Goal: Task Accomplishment & Management: Manage account settings

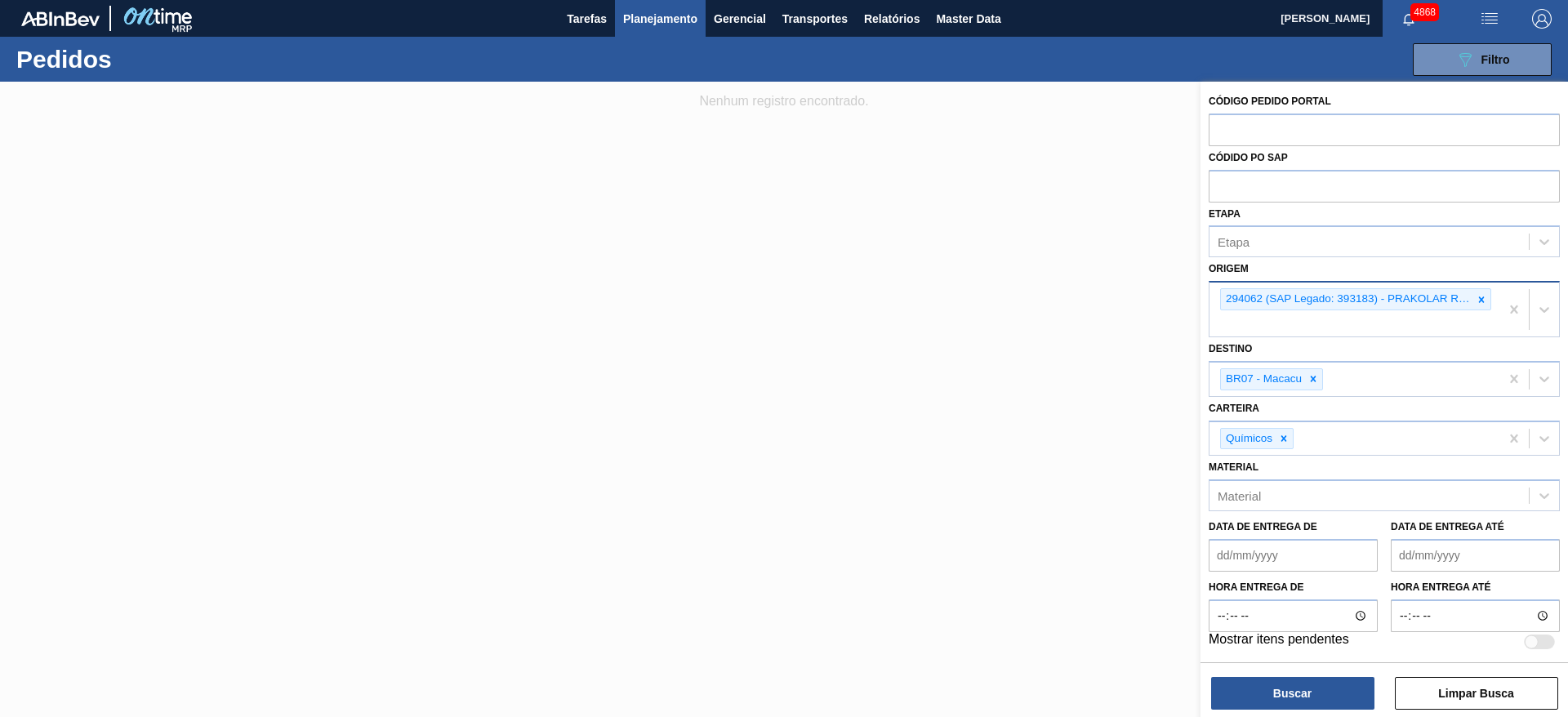
drag, startPoint x: 1477, startPoint y: 300, endPoint x: 1471, endPoint y: 312, distance: 13.4
click at [1478, 298] on icon at bounding box center [1482, 300] width 12 height 12
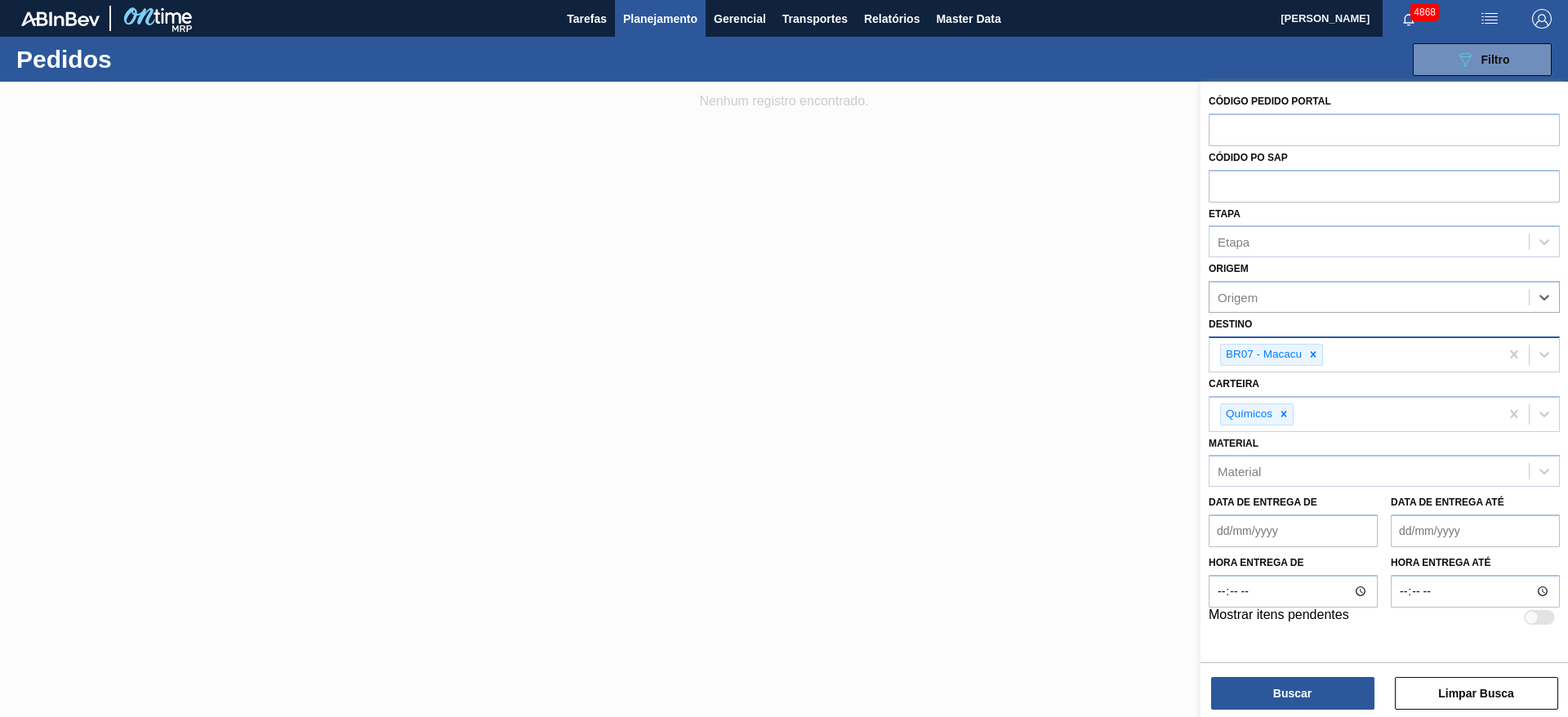
click at [1314, 361] on div at bounding box center [1314, 355] width 18 height 21
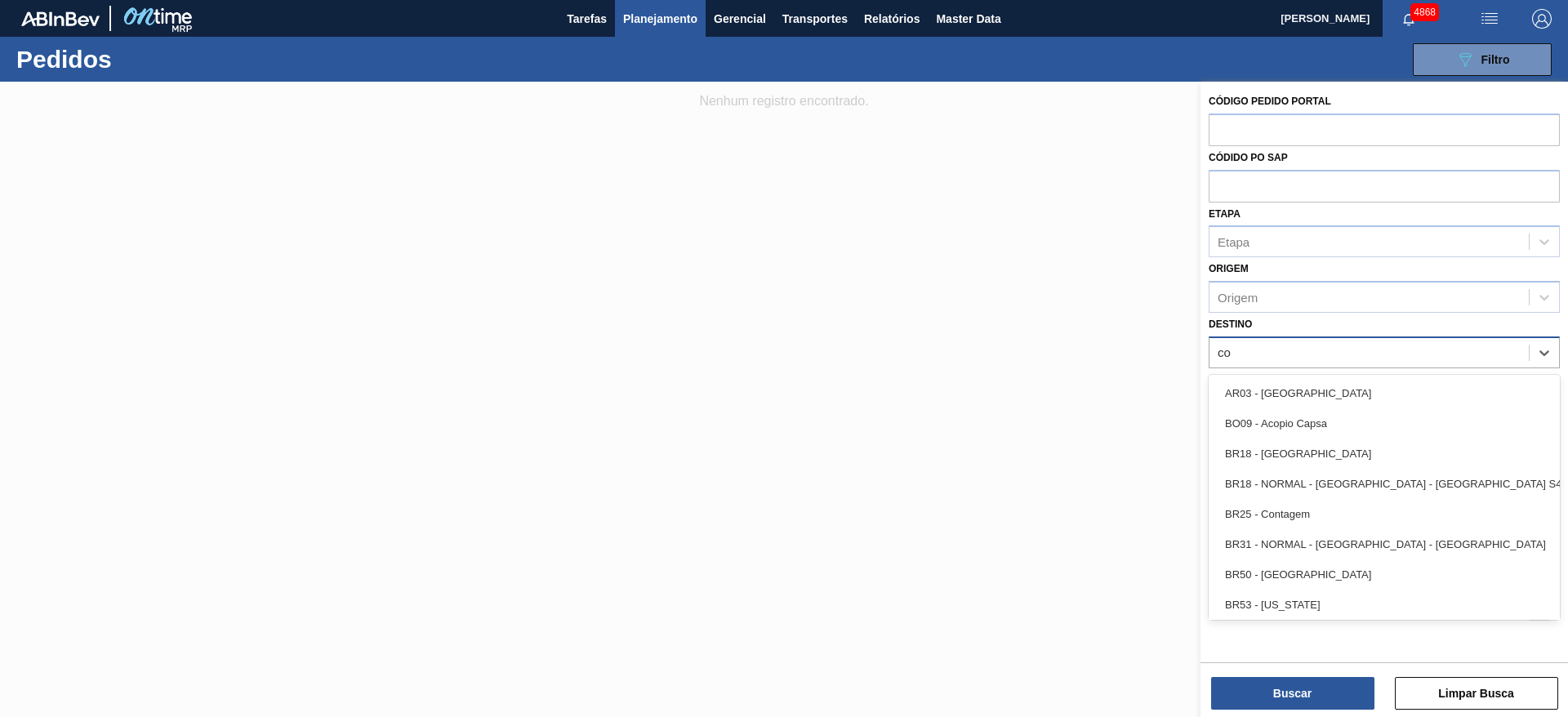
type input "c"
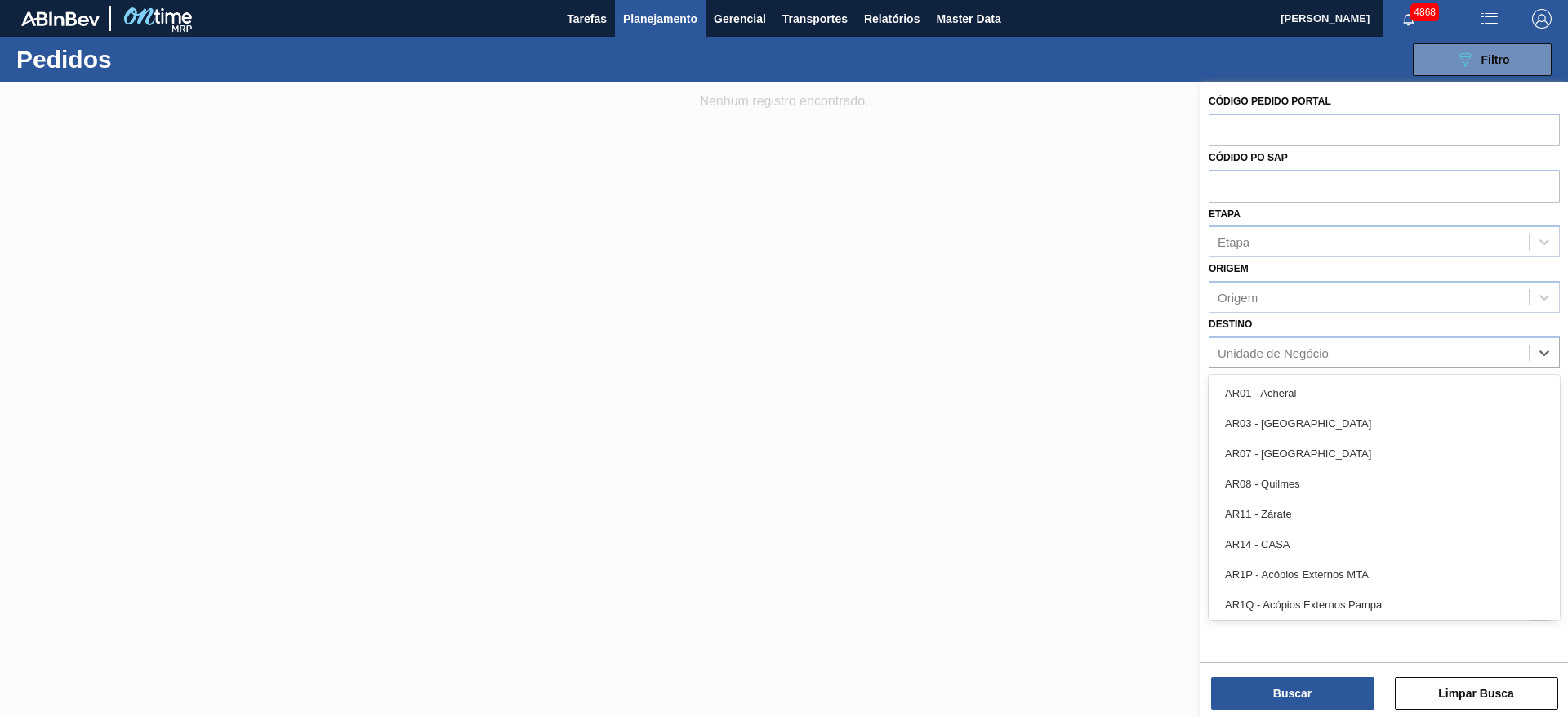
click at [717, 330] on div at bounding box center [784, 440] width 1568 height 717
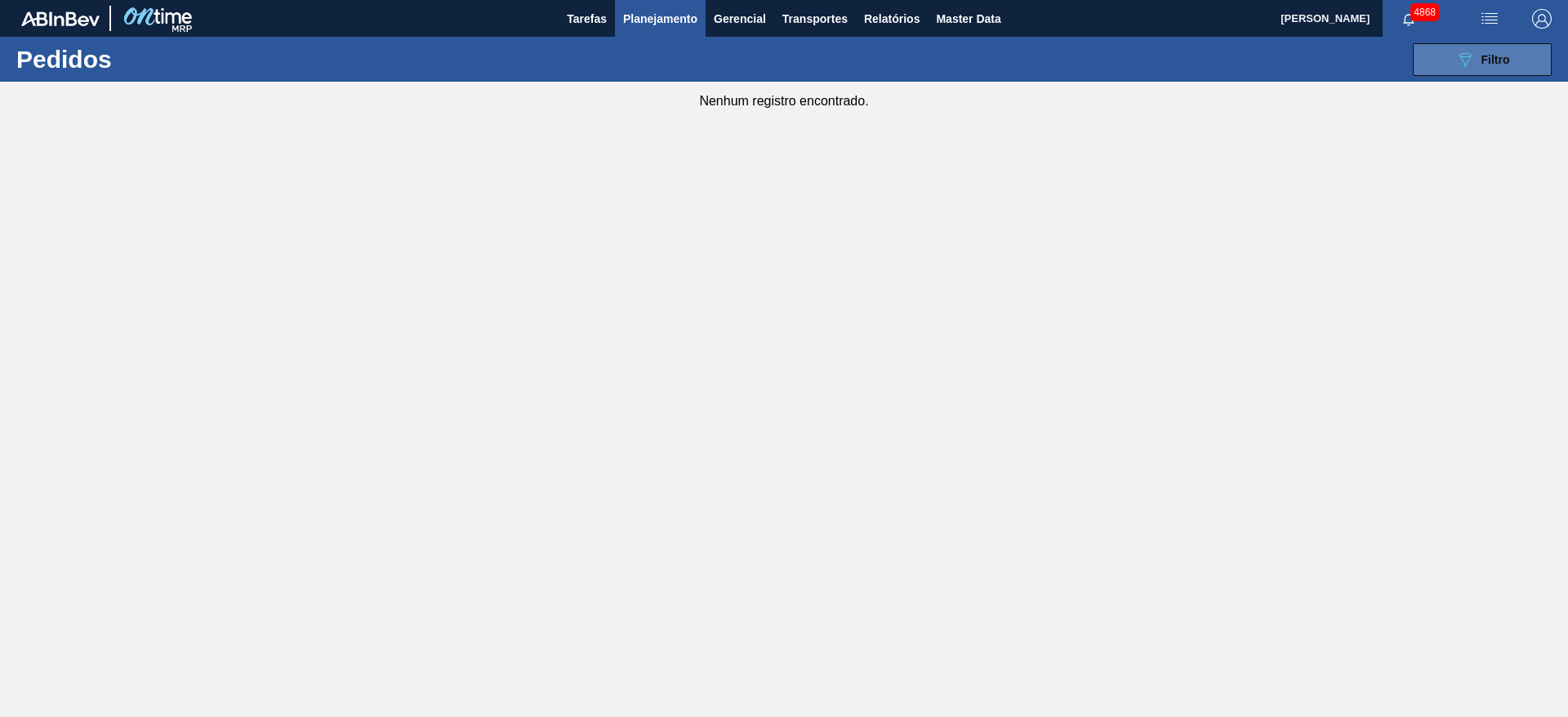
click at [1470, 56] on icon at bounding box center [1465, 60] width 12 height 14
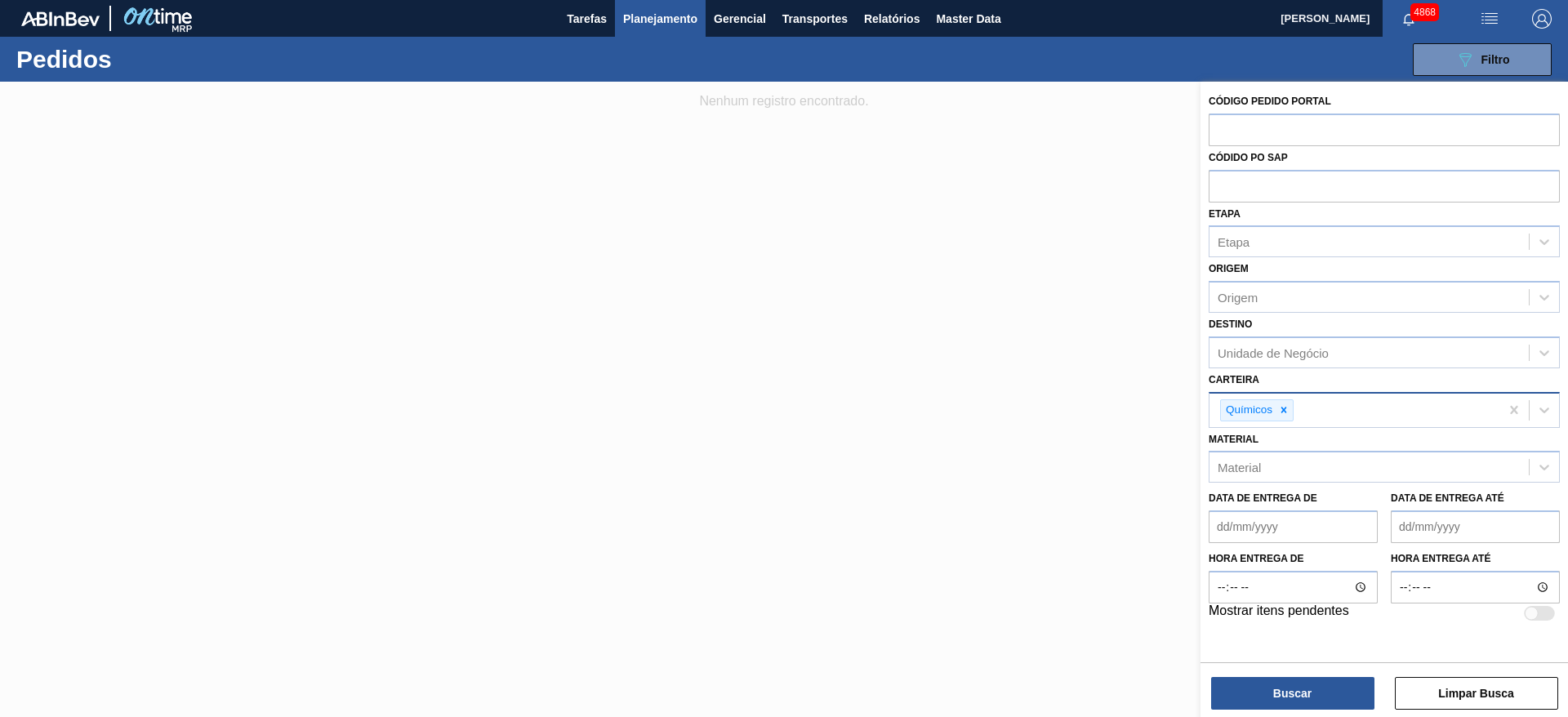
click at [1288, 415] on icon at bounding box center [1284, 410] width 12 height 12
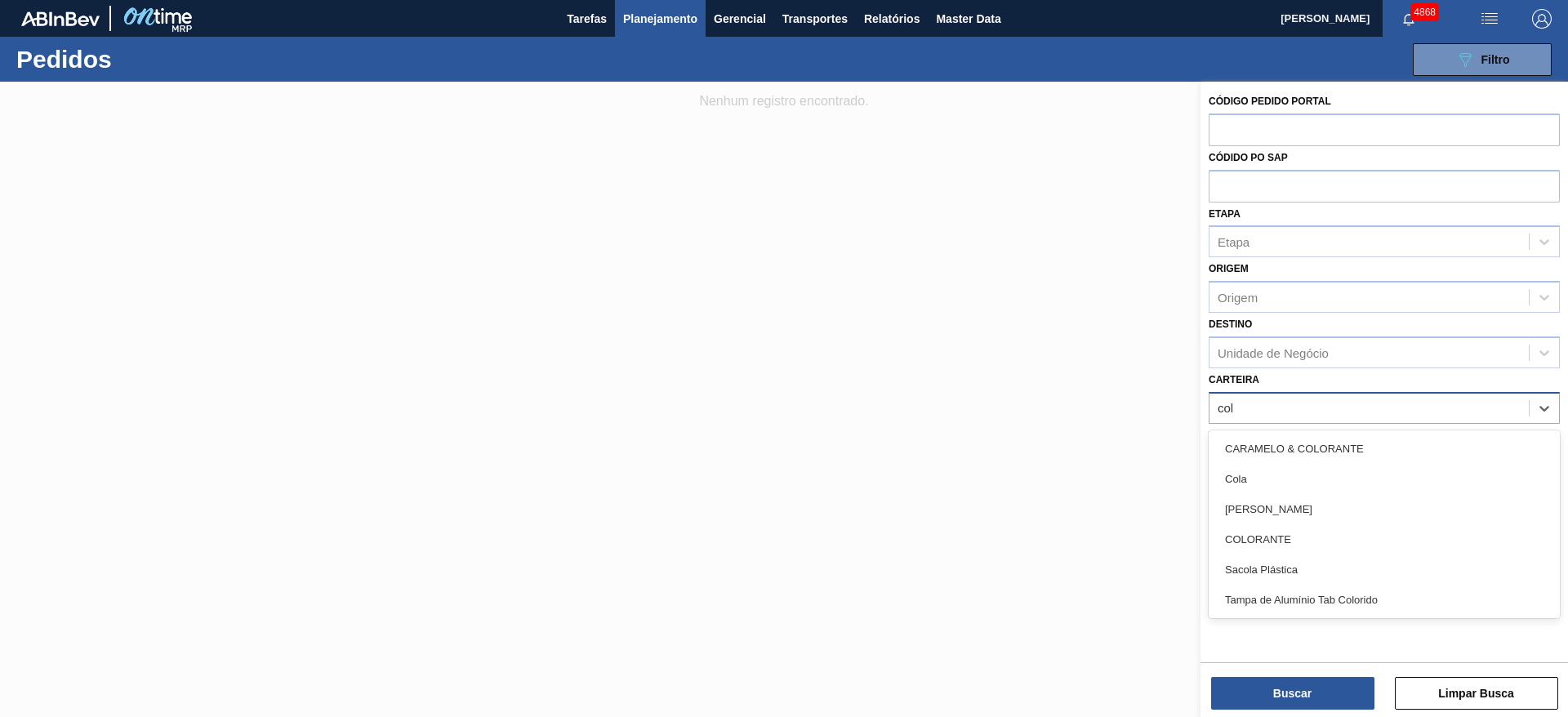
type input "cola"
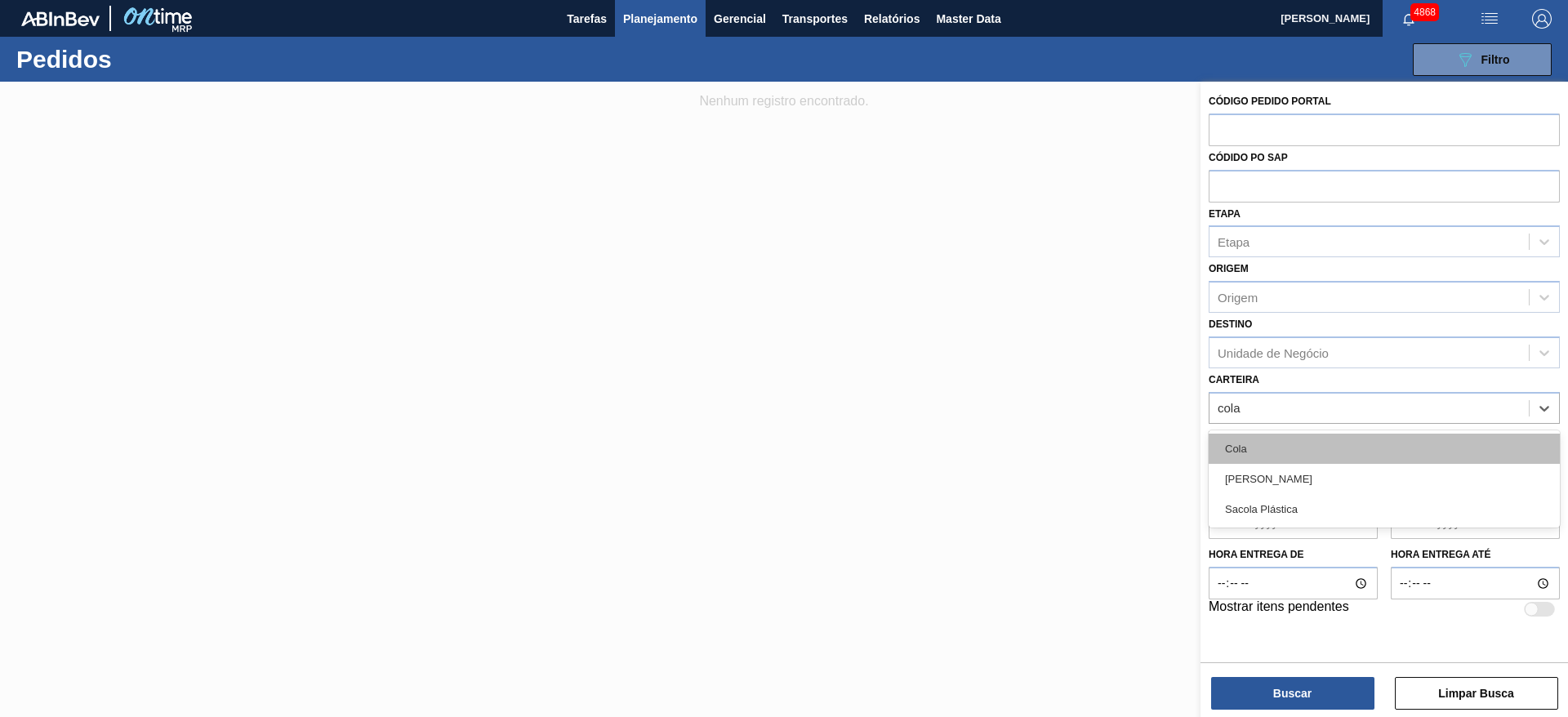
click at [1271, 443] on div "Cola" at bounding box center [1384, 449] width 351 height 30
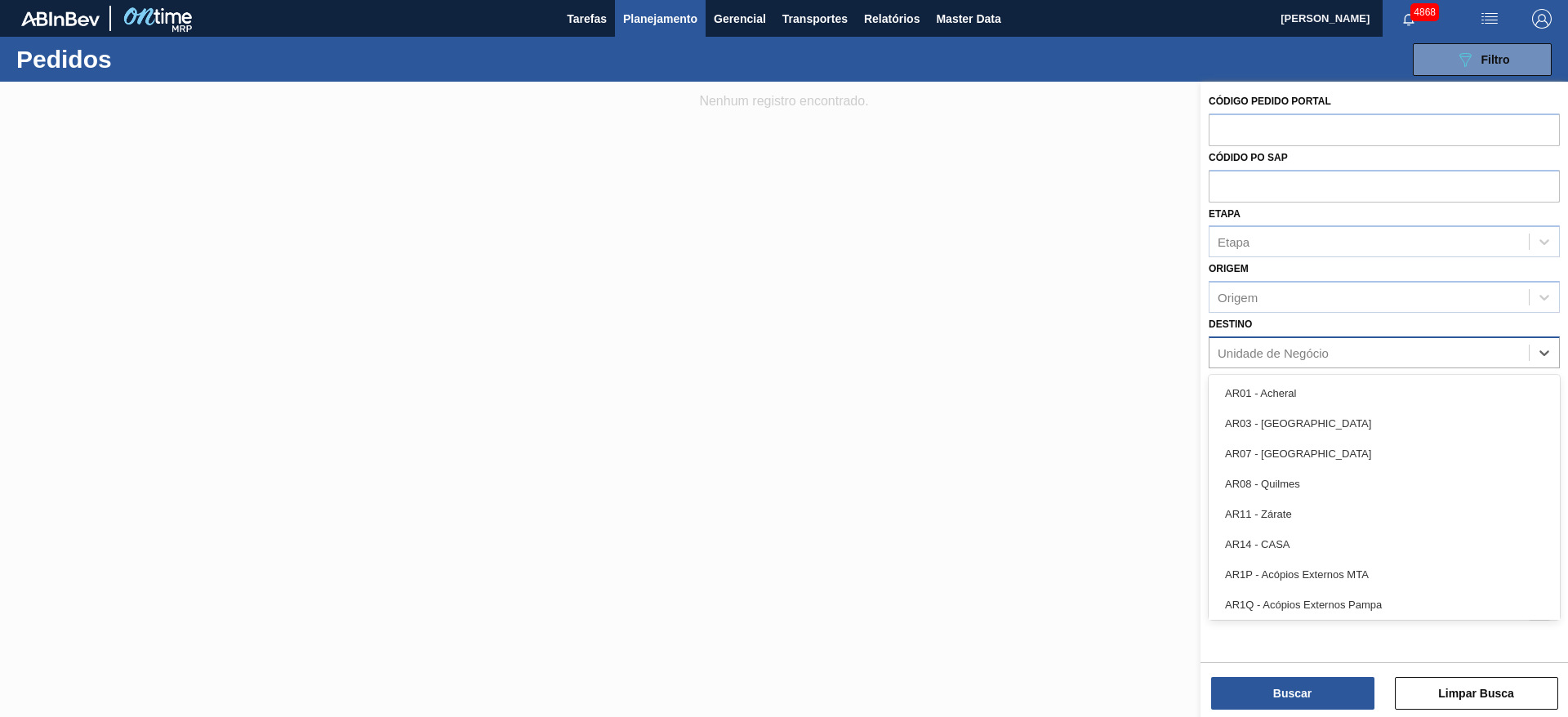
click at [1262, 357] on div "Unidade de Negócio" at bounding box center [1274, 353] width 111 height 14
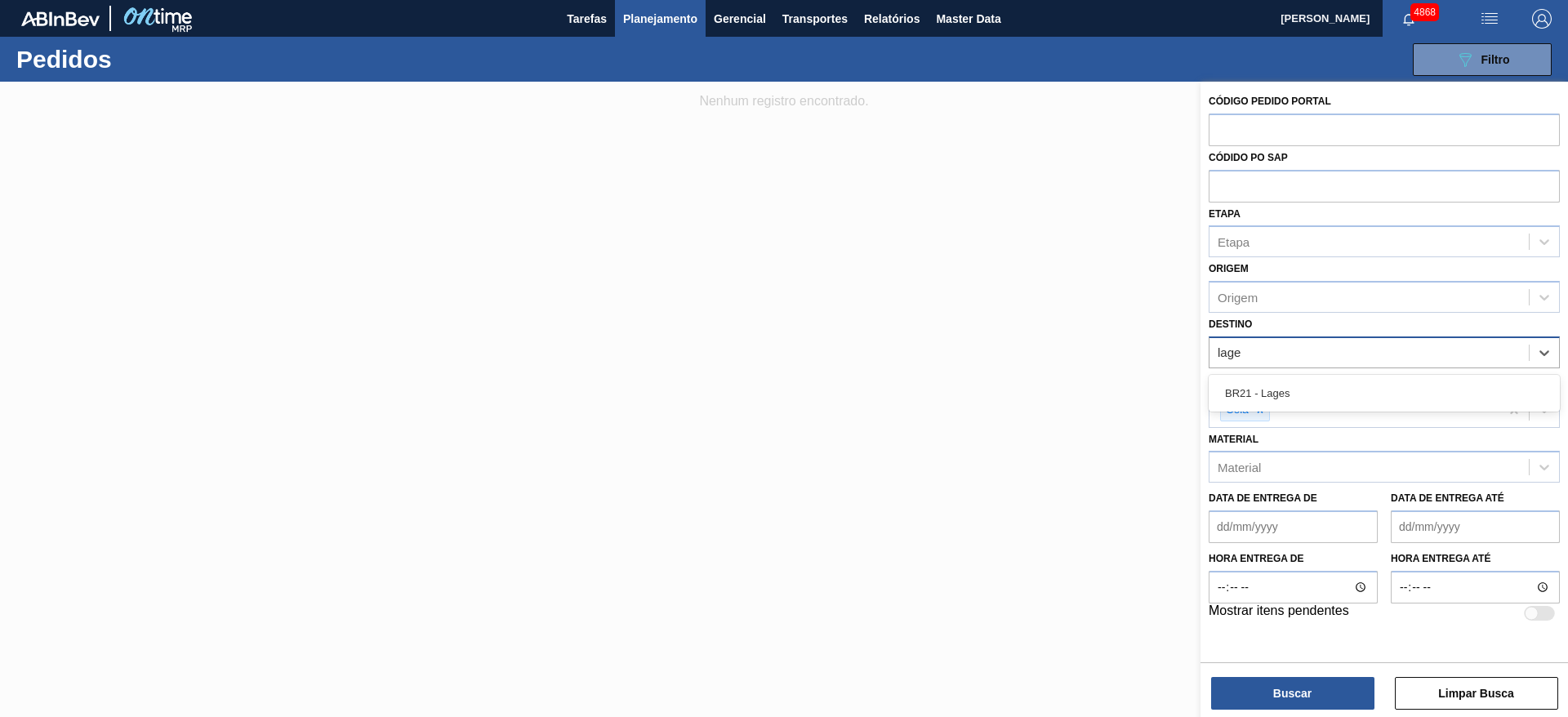
type input "lages"
drag, startPoint x: 1247, startPoint y: 383, endPoint x: 1292, endPoint y: 440, distance: 72.6
click at [1249, 383] on div "BR21 - Lages" at bounding box center [1384, 393] width 351 height 30
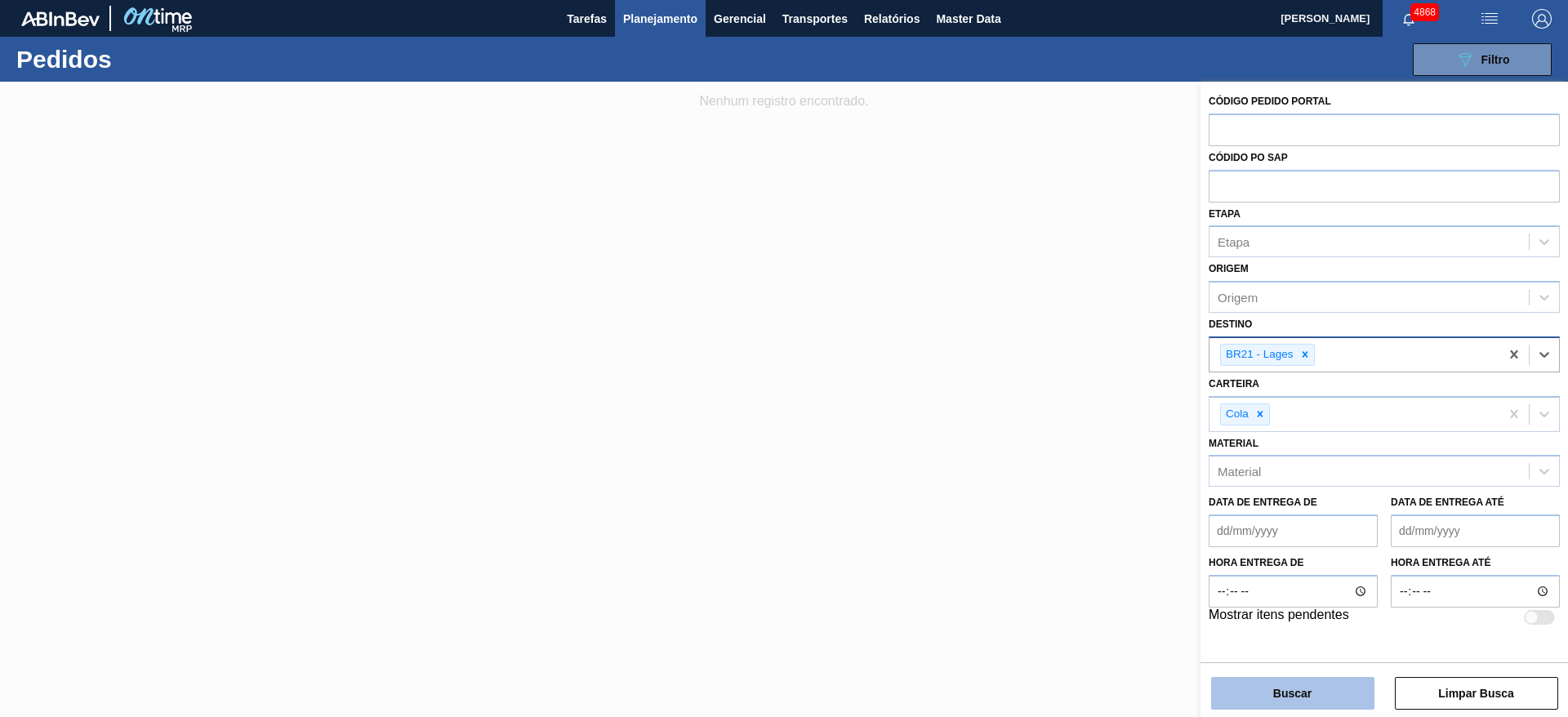
click at [1322, 688] on button "Buscar" at bounding box center [1293, 693] width 163 height 32
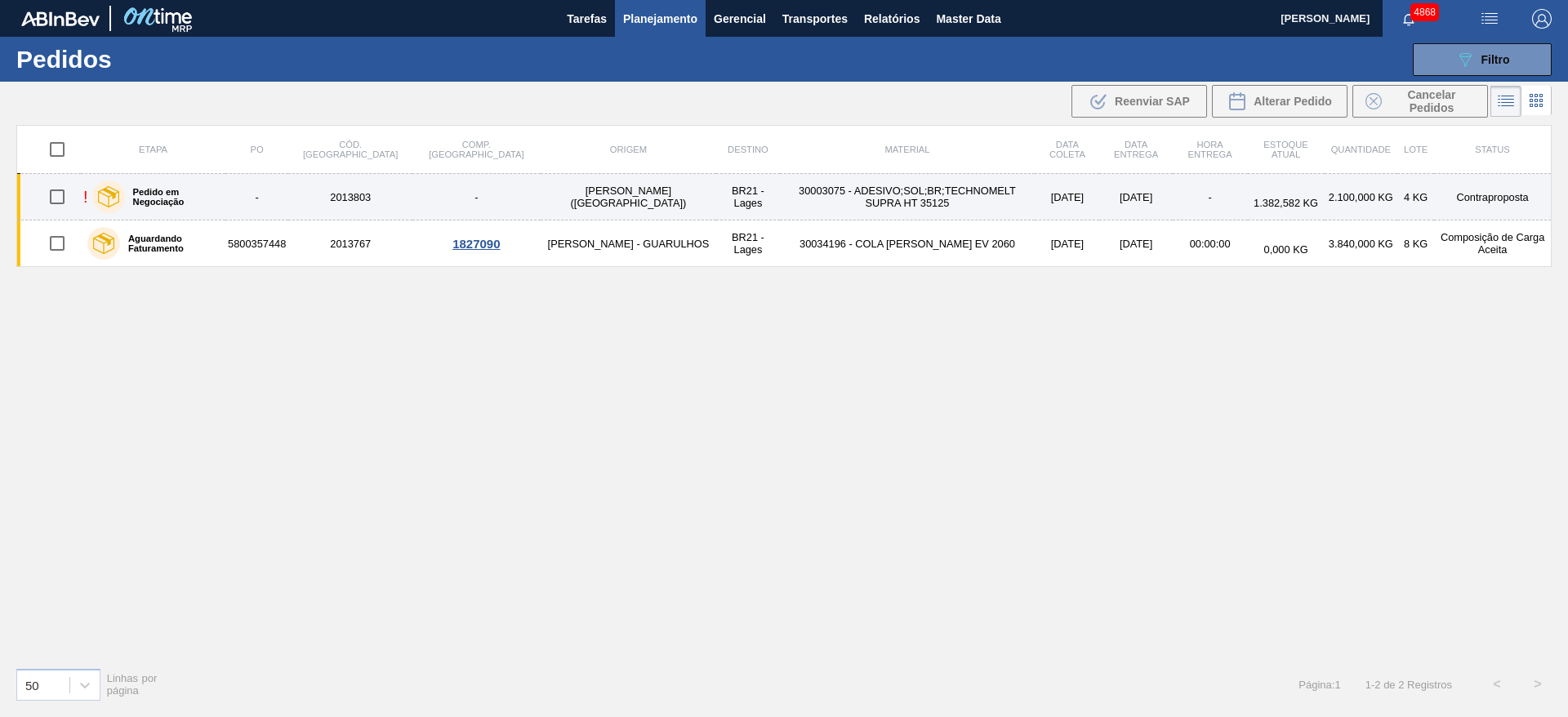
click at [412, 204] on td "-" at bounding box center [476, 197] width 127 height 47
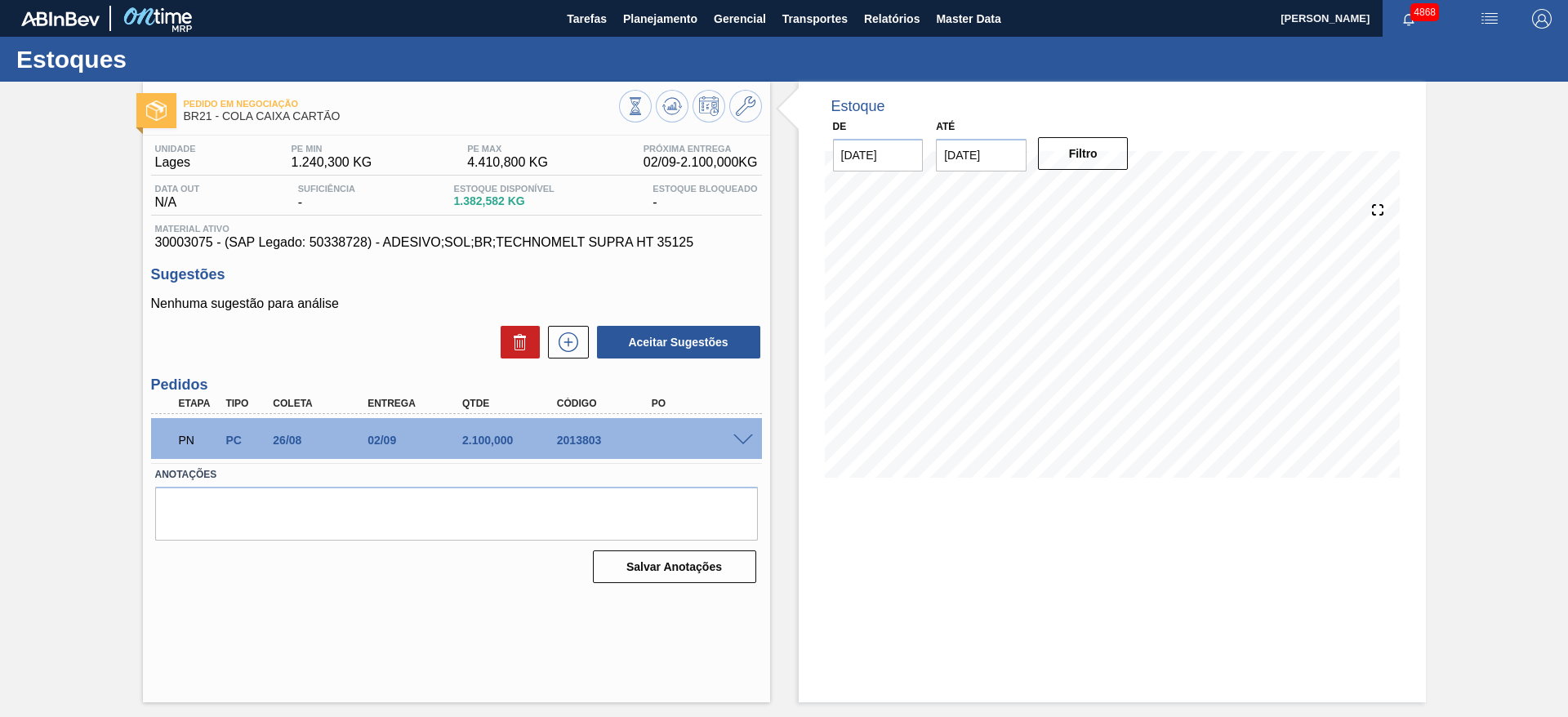
click at [740, 437] on span at bounding box center [743, 441] width 20 height 12
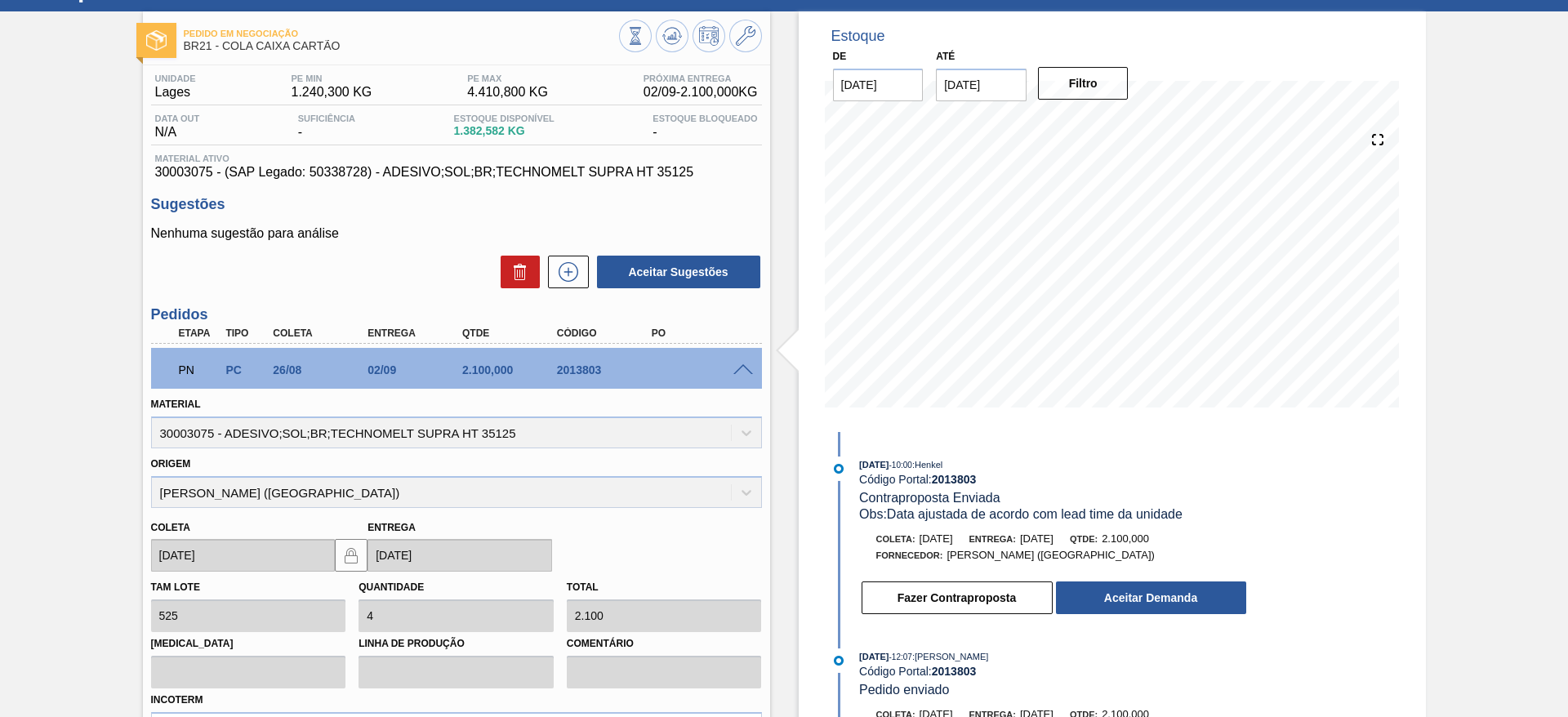
scroll to position [122, 0]
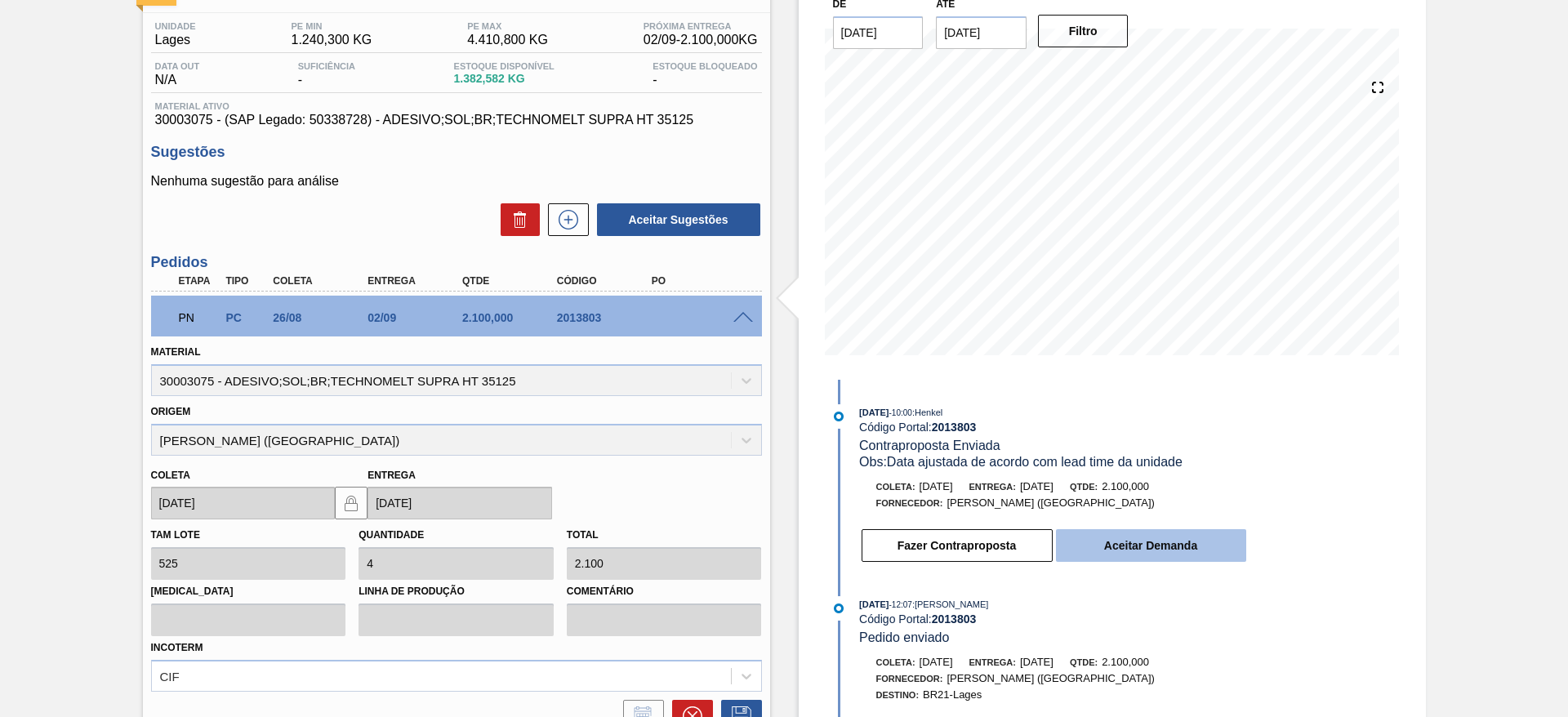
click at [1171, 553] on button "Aceitar Demanda" at bounding box center [1151, 546] width 190 height 32
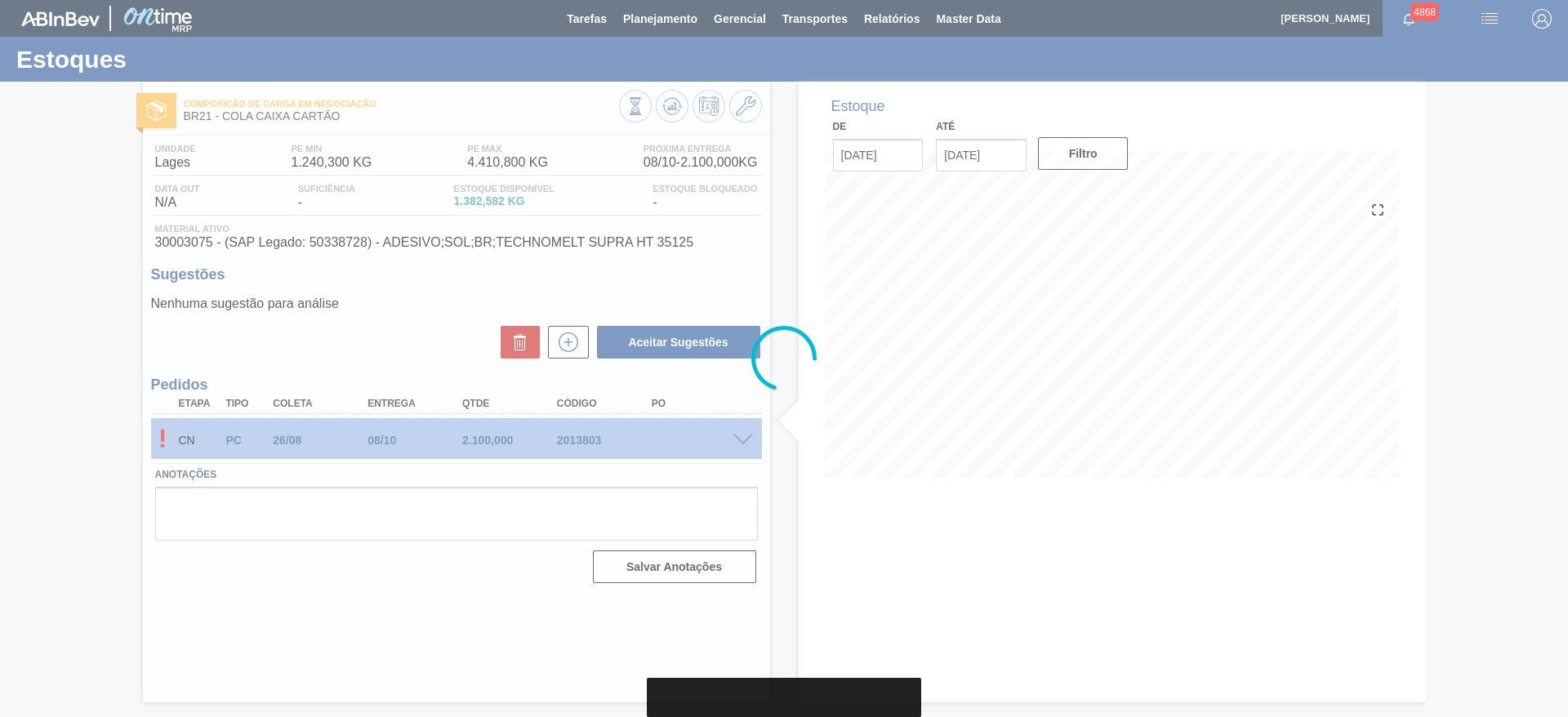
scroll to position [0, 0]
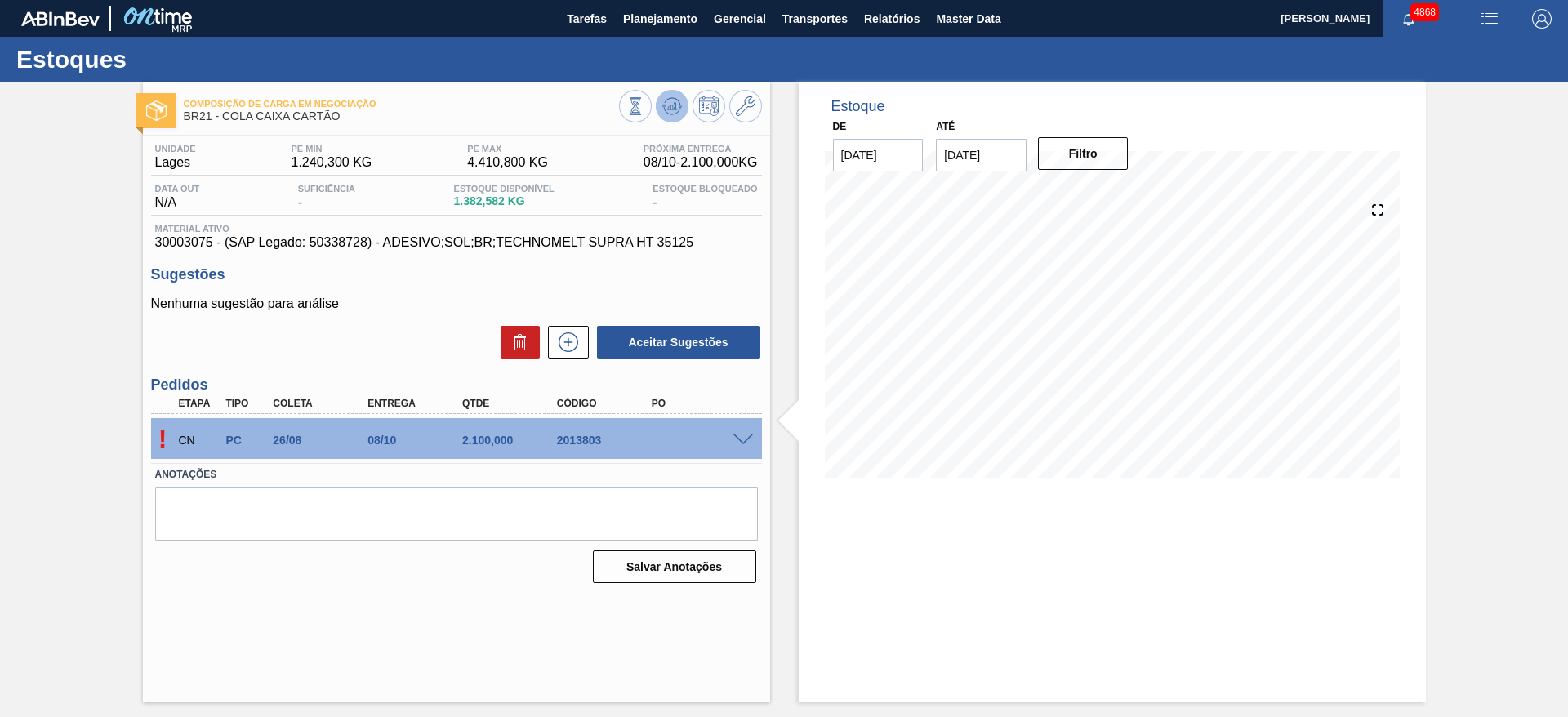
click at [644, 97] on icon at bounding box center [635, 106] width 18 height 18
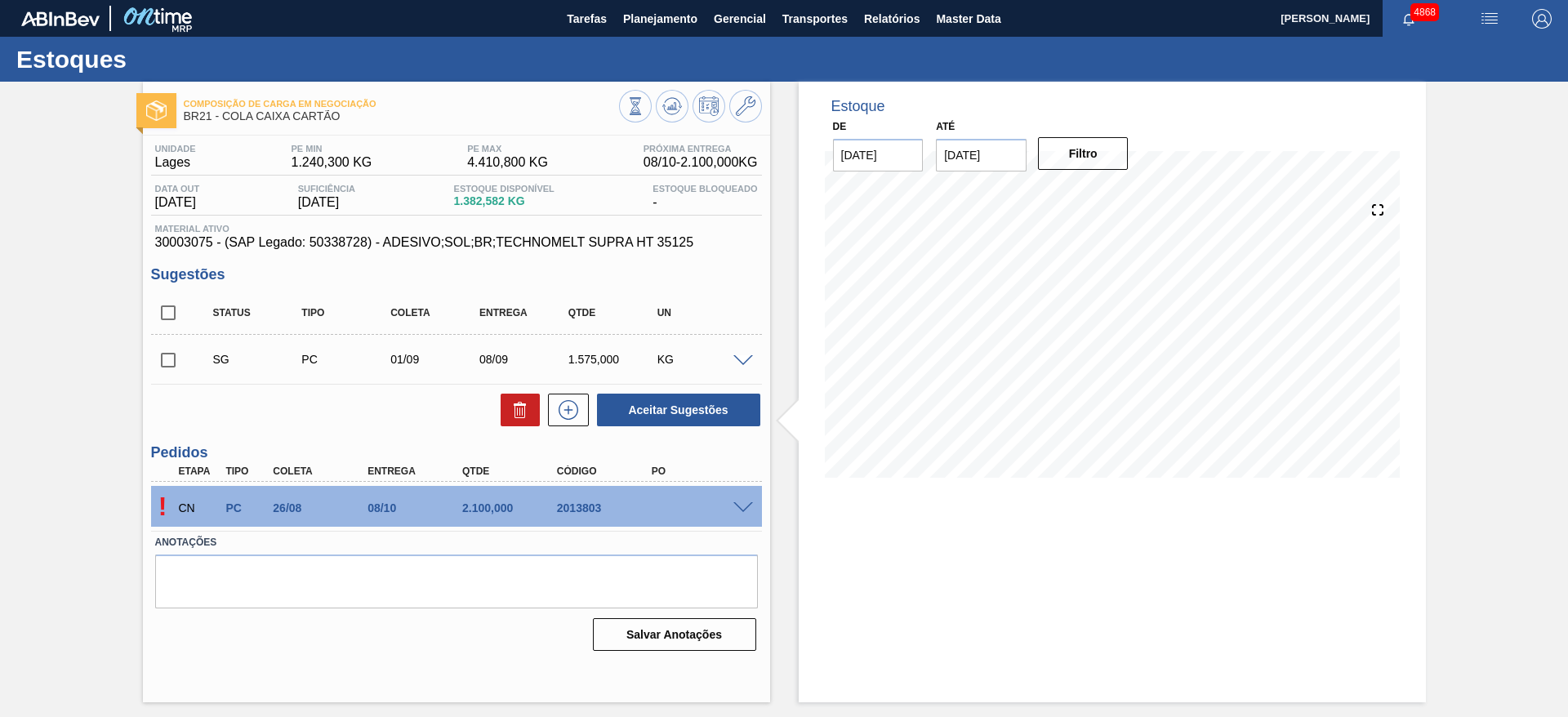
click at [749, 510] on span at bounding box center [743, 508] width 20 height 12
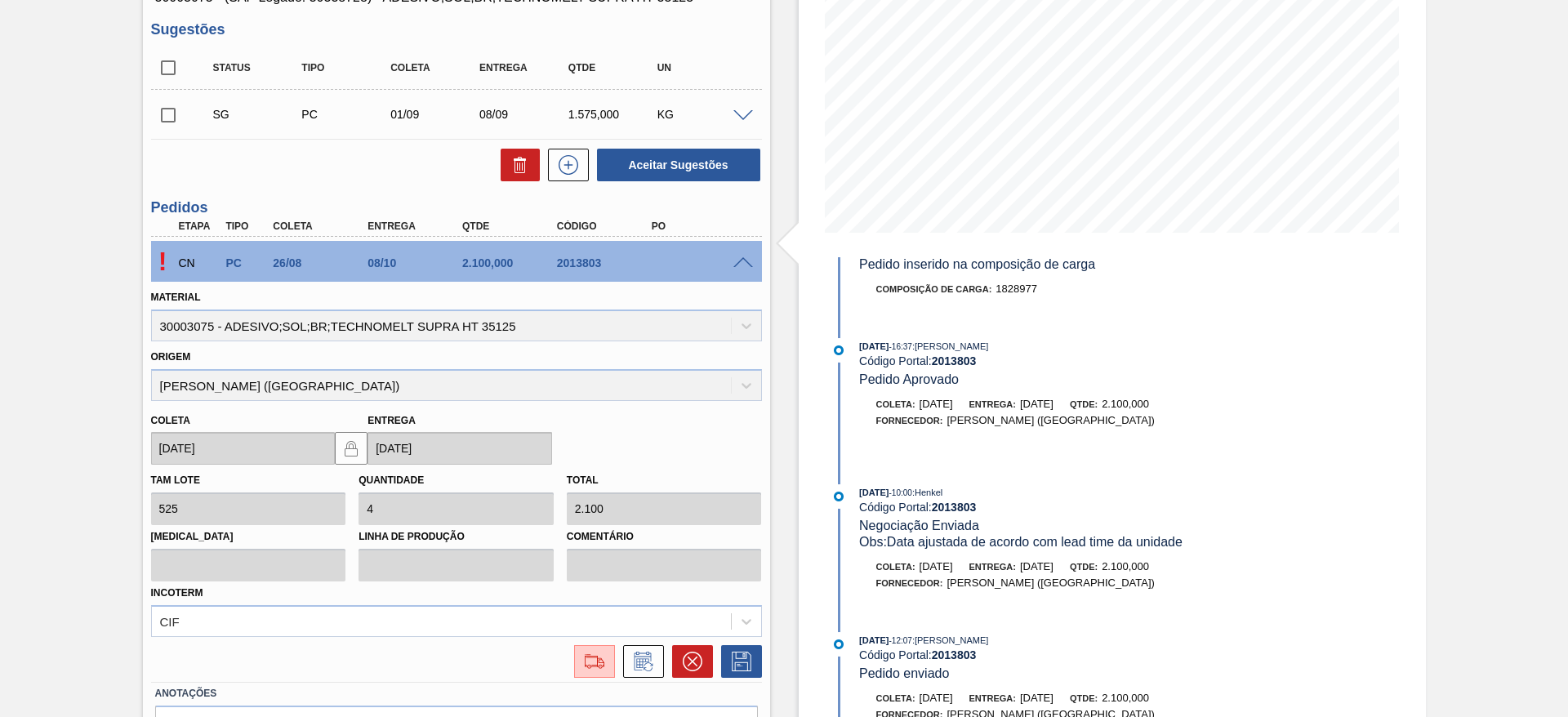
scroll to position [452, 0]
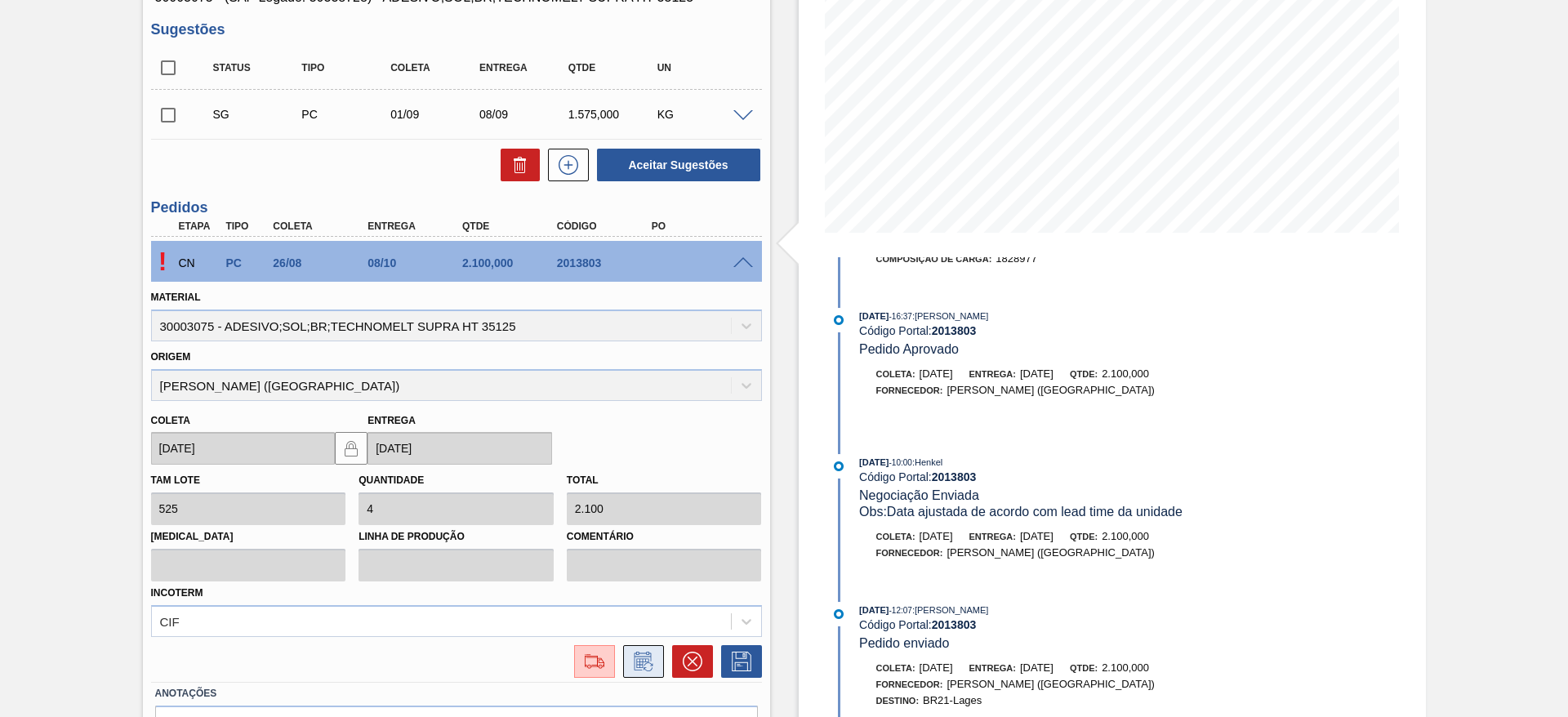
click at [649, 670] on icon at bounding box center [643, 662] width 26 height 20
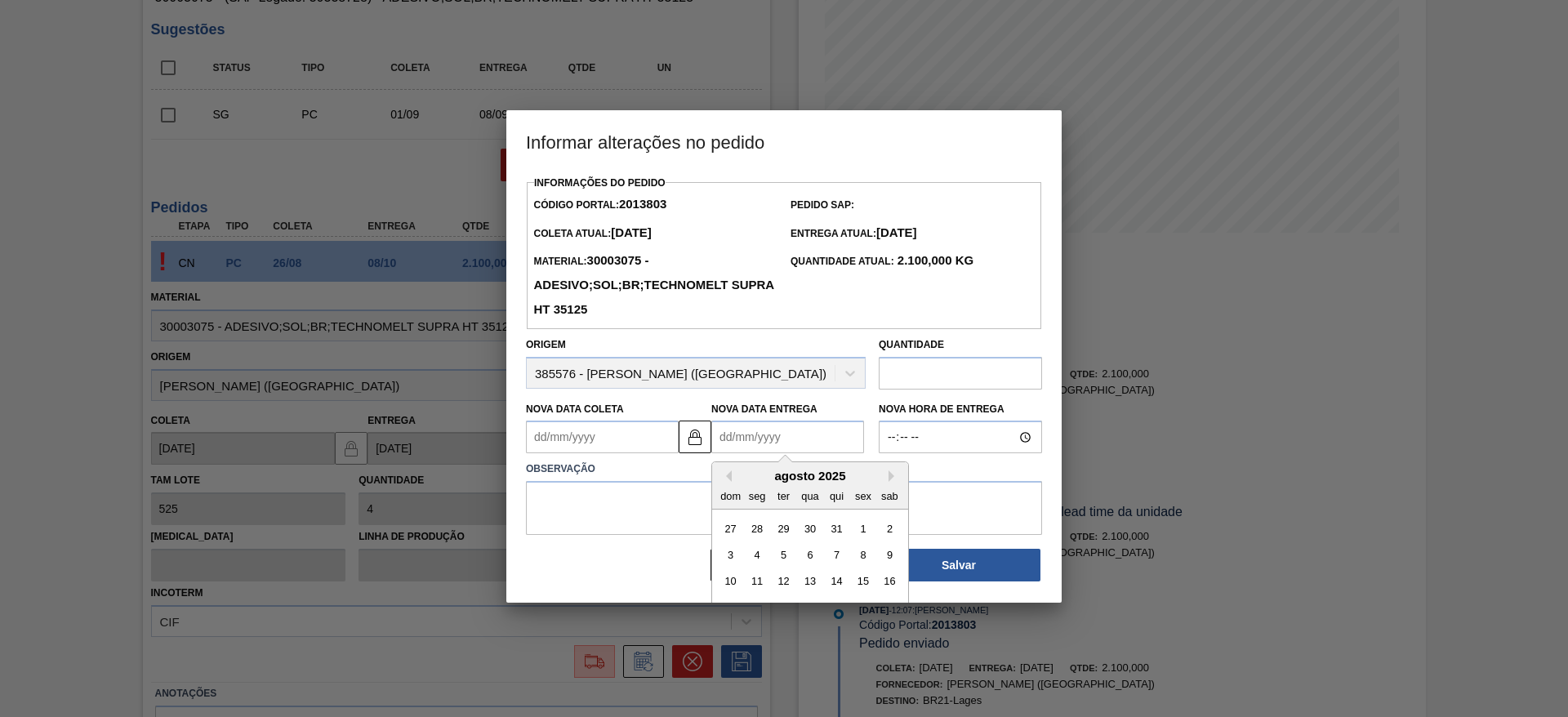
click at [727, 453] on Entrega2013803 "Nova Data Entrega" at bounding box center [788, 437] width 153 height 32
type Coleta2013803 "[DATE]"
type Entrega2013803 "0"
type Coleta2013803 "[DATE]"
type Entrega2013803 "09/0"
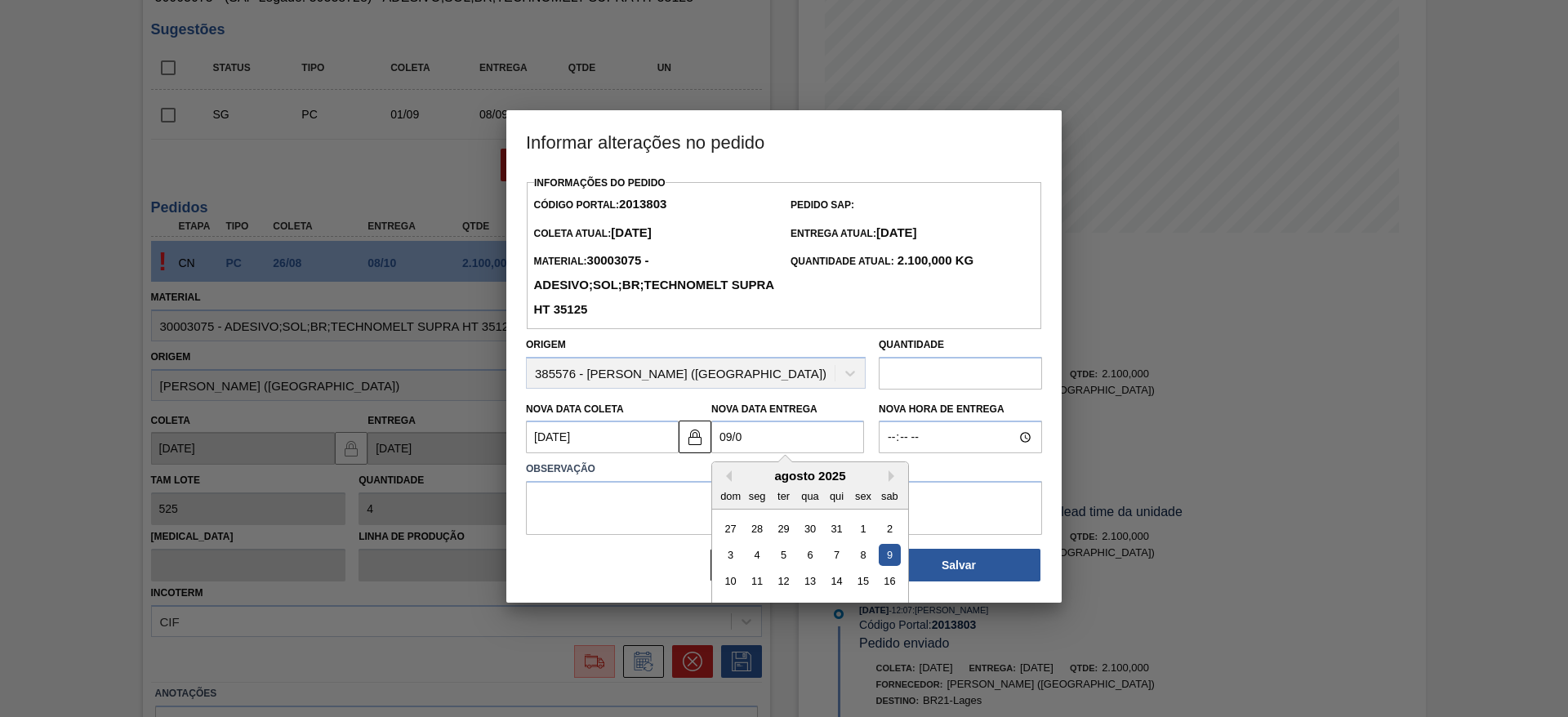
type Coleta2013803 "[DATE]"
click at [780, 556] on div "9" at bounding box center [783, 555] width 22 height 22
type Entrega2013803 "[DATE]"
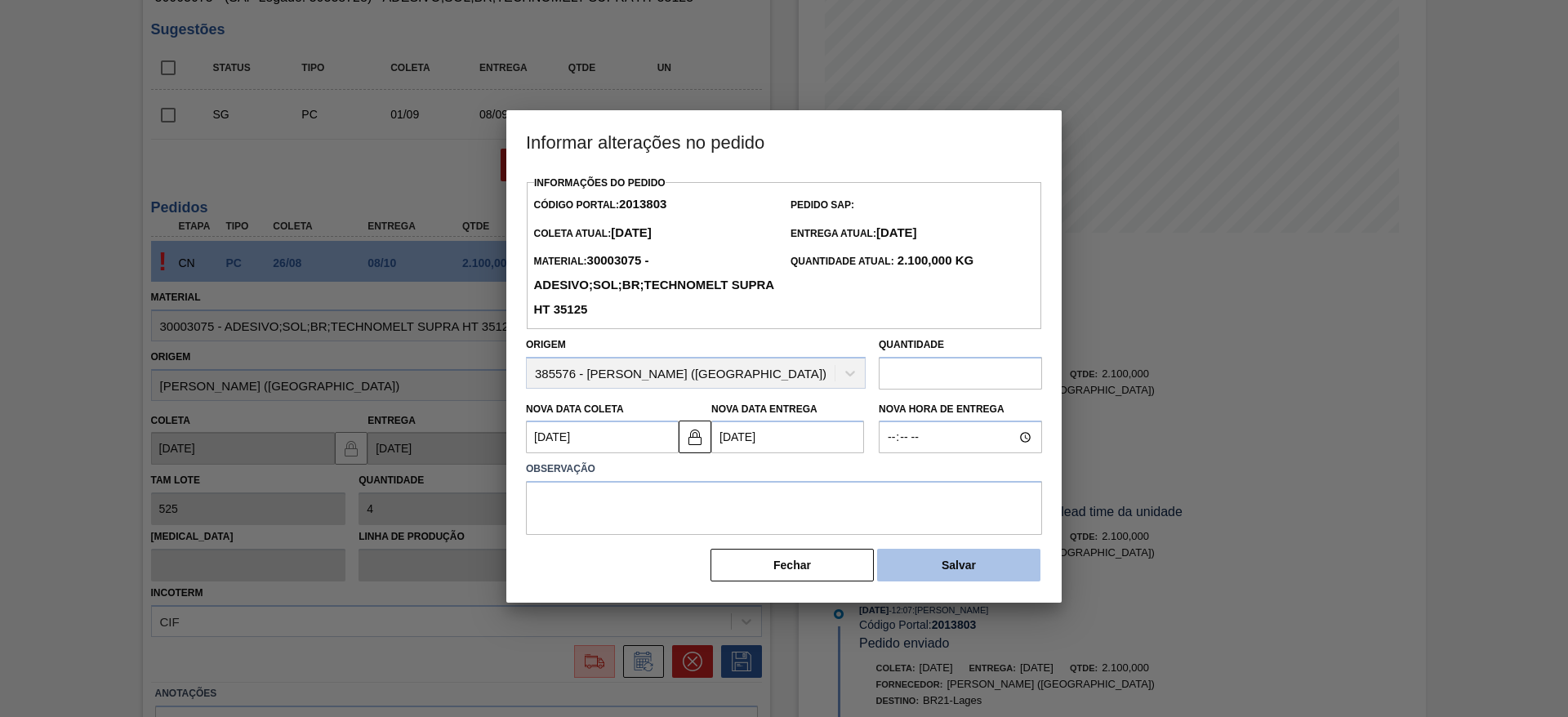
click at [930, 563] on button "Salvar" at bounding box center [959, 565] width 163 height 32
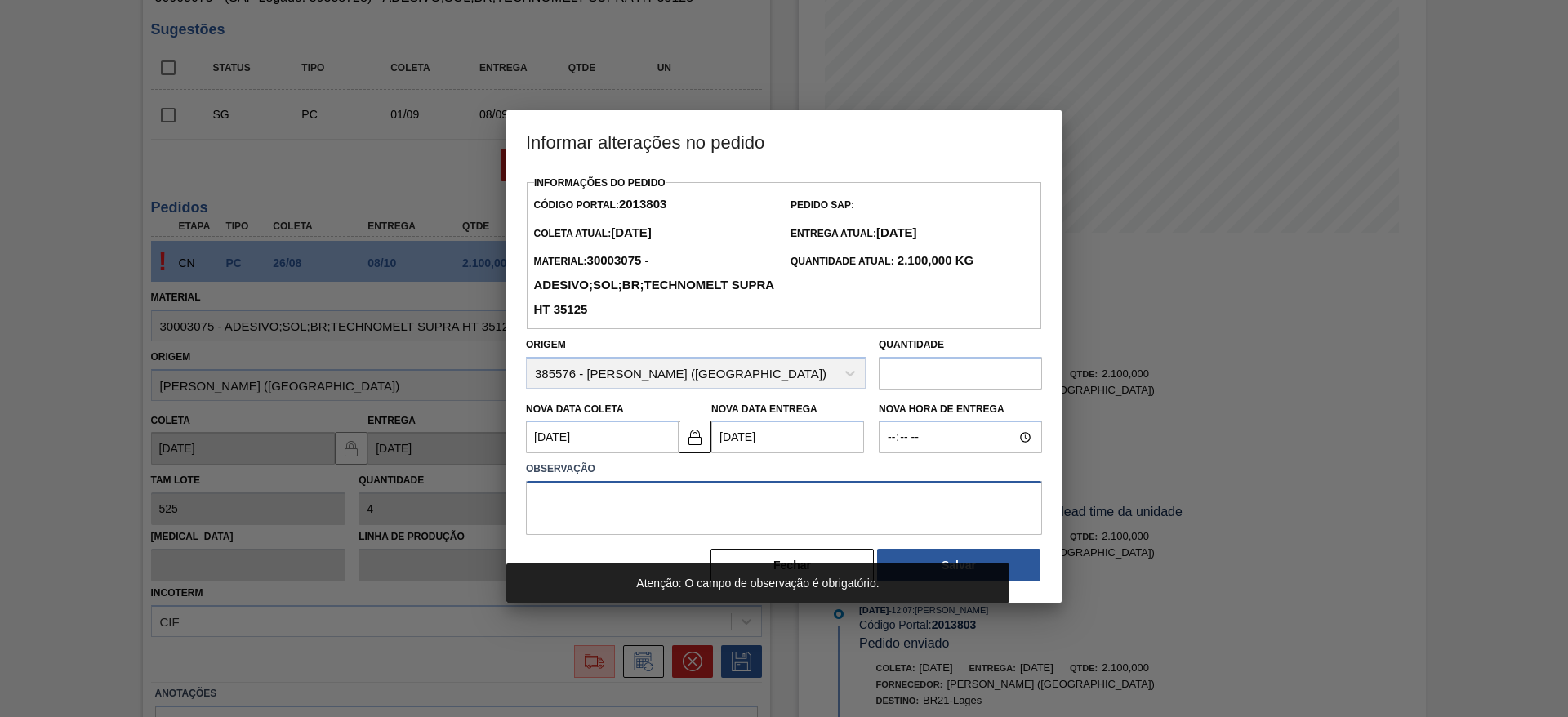
click at [876, 495] on textarea at bounding box center [784, 508] width 516 height 54
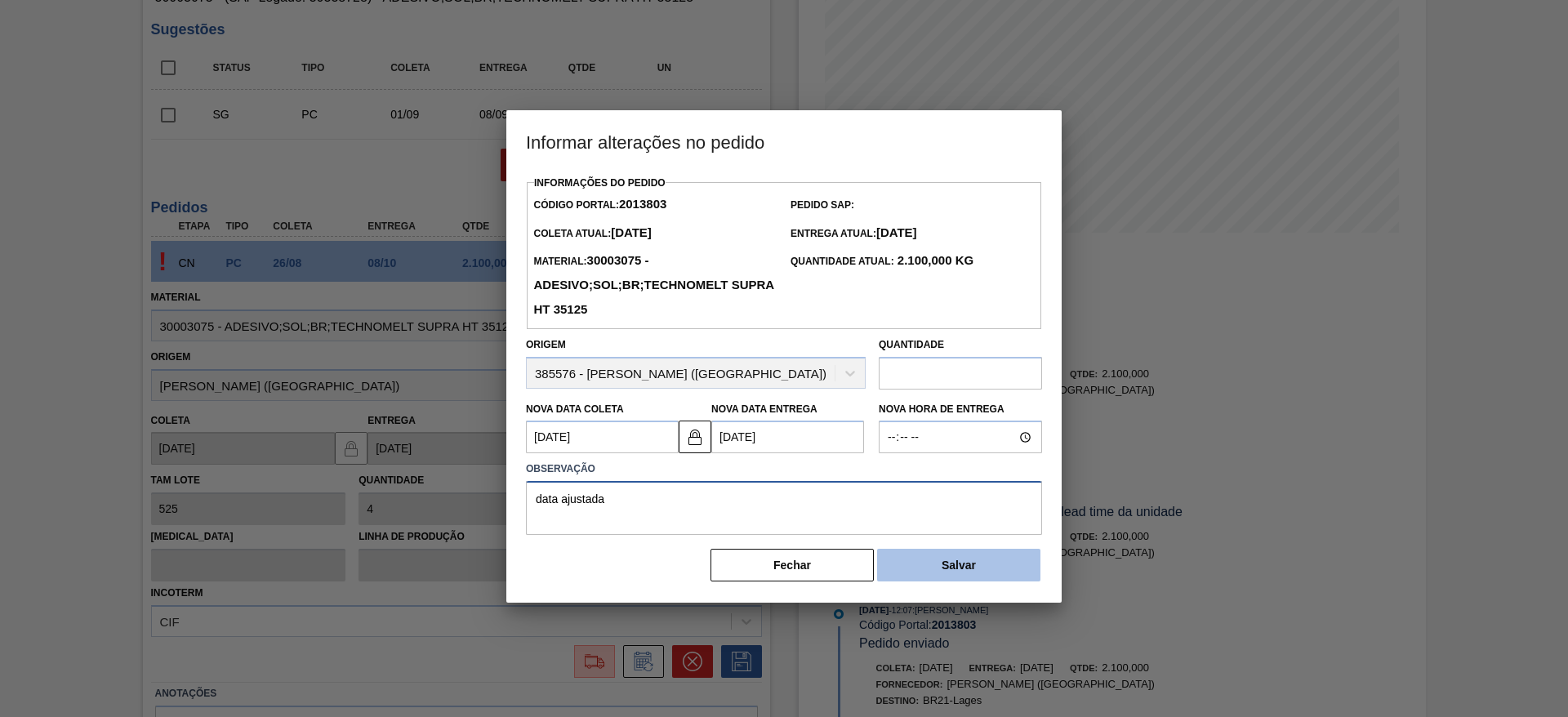
type textarea "data ajustada"
click at [930, 572] on button "Salvar" at bounding box center [959, 565] width 163 height 32
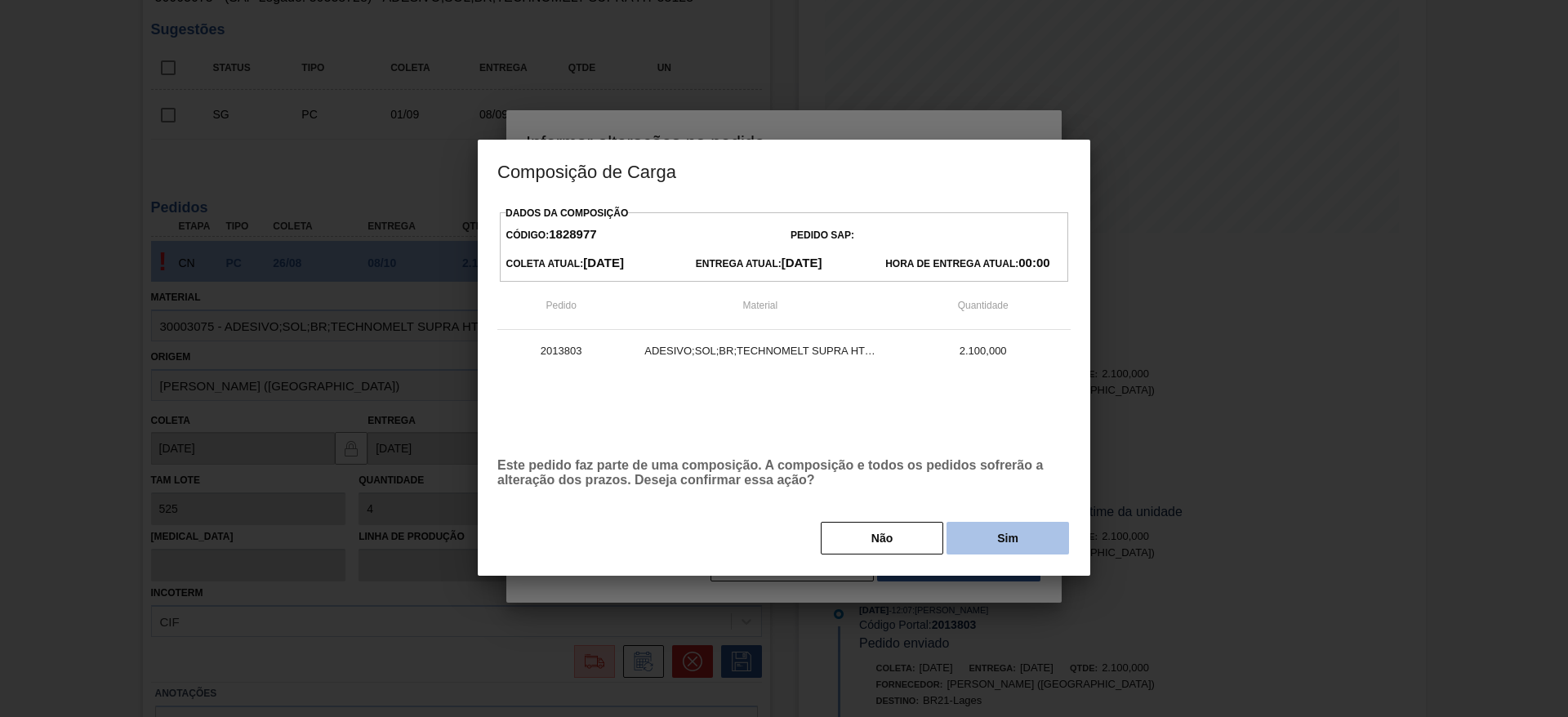
click at [969, 531] on button "Sim" at bounding box center [1007, 538] width 122 height 32
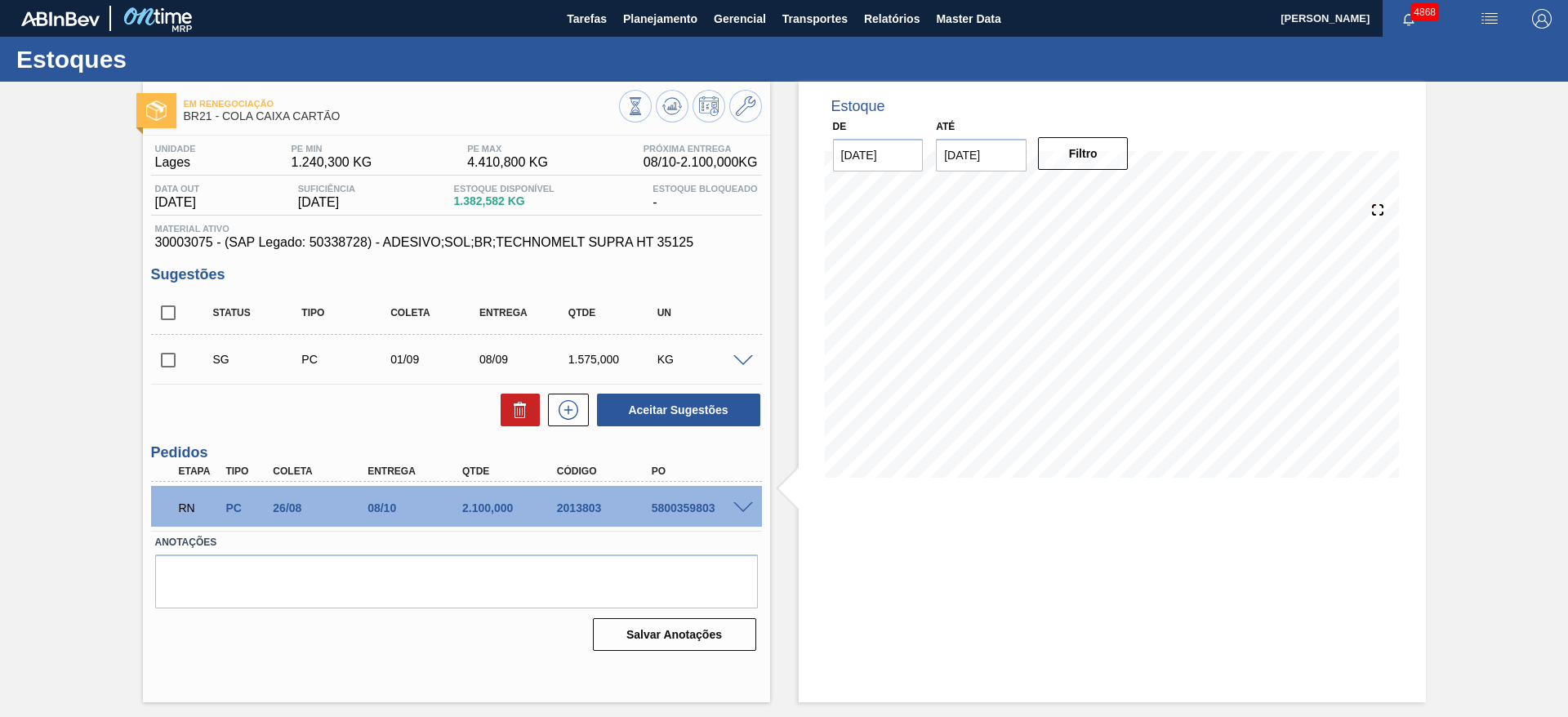
scroll to position [0, 0]
click at [749, 506] on span at bounding box center [743, 508] width 20 height 12
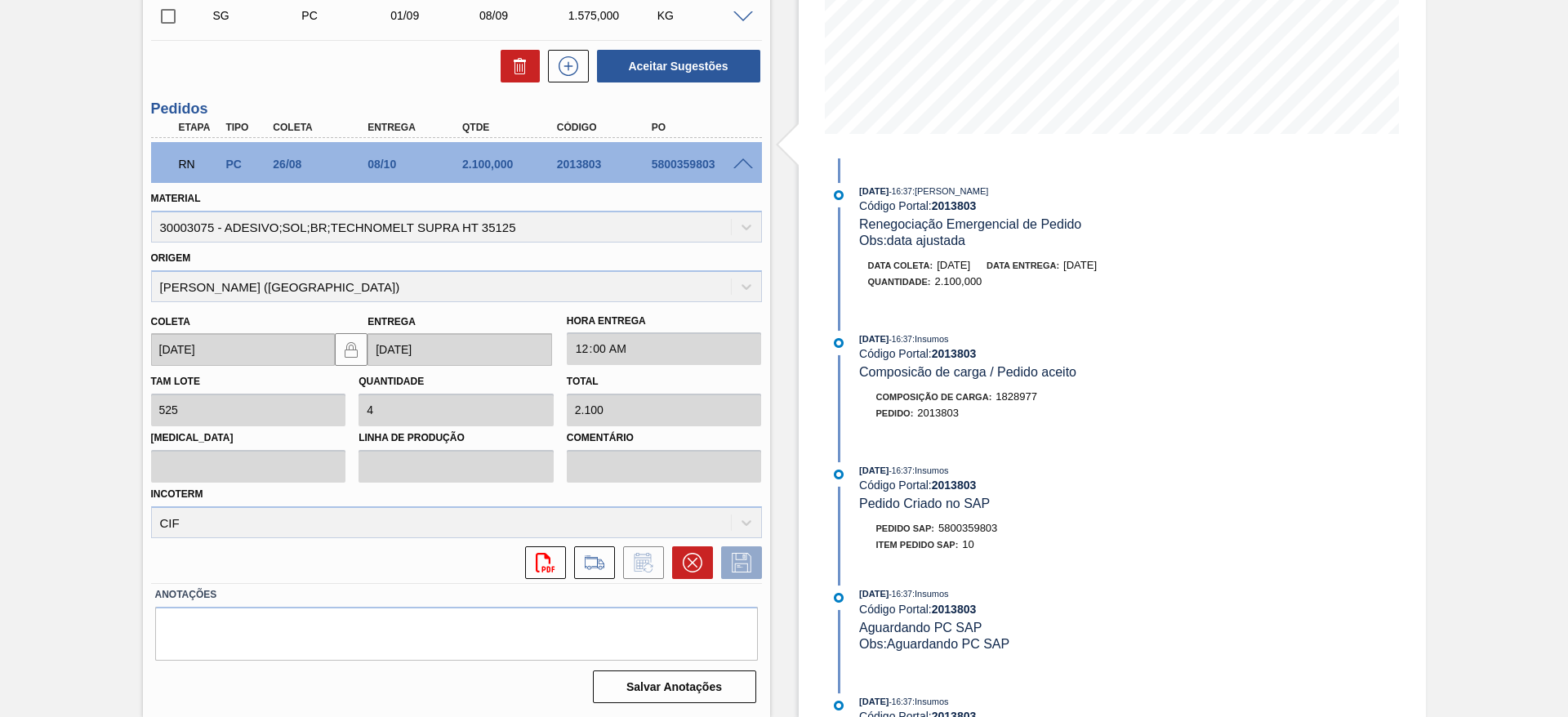
scroll to position [99, 0]
